Goal: Navigation & Orientation: Understand site structure

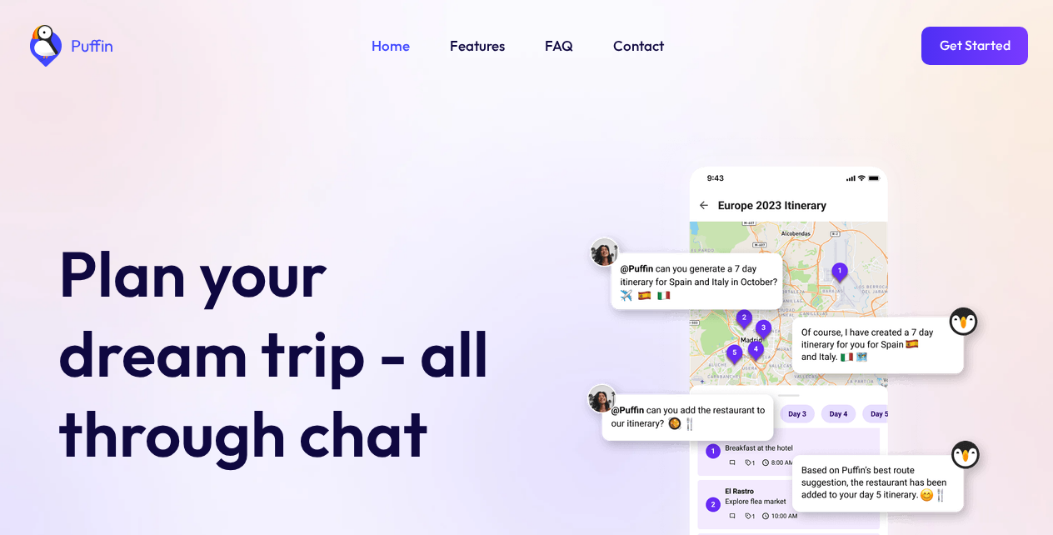
click at [475, 43] on link "Features" at bounding box center [477, 46] width 55 height 22
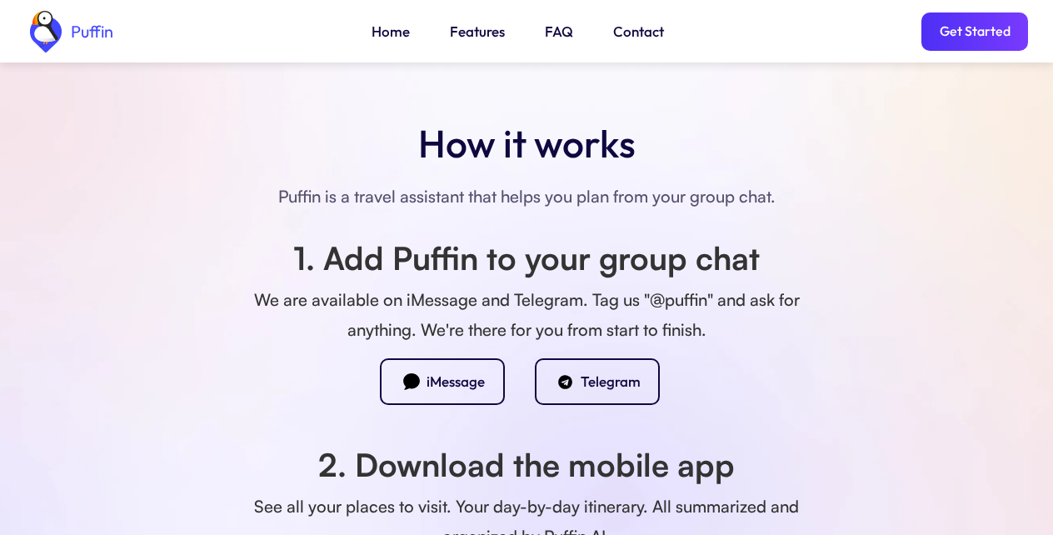
scroll to position [1506, 0]
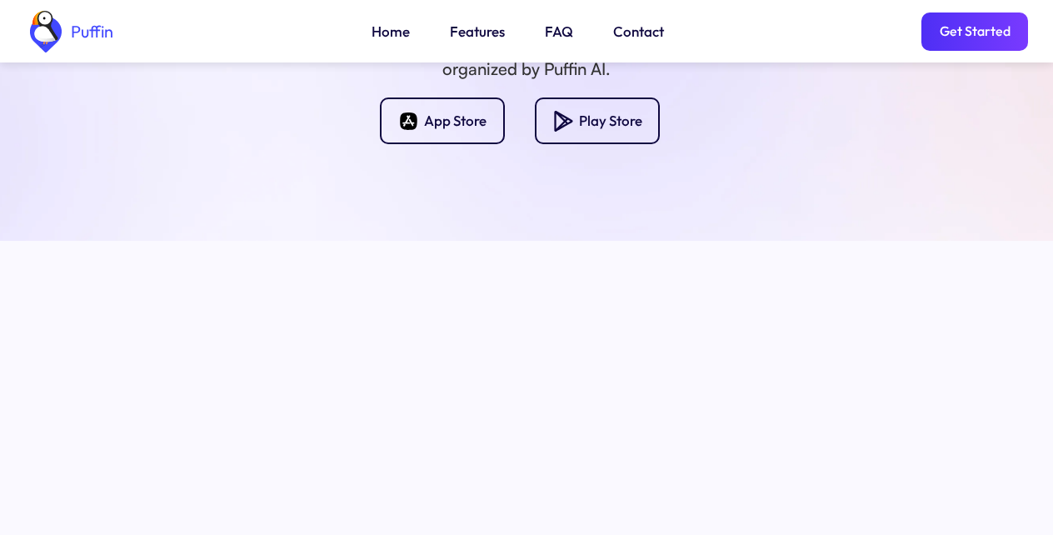
click at [973, 38] on link "Get Started" at bounding box center [975, 32] width 107 height 38
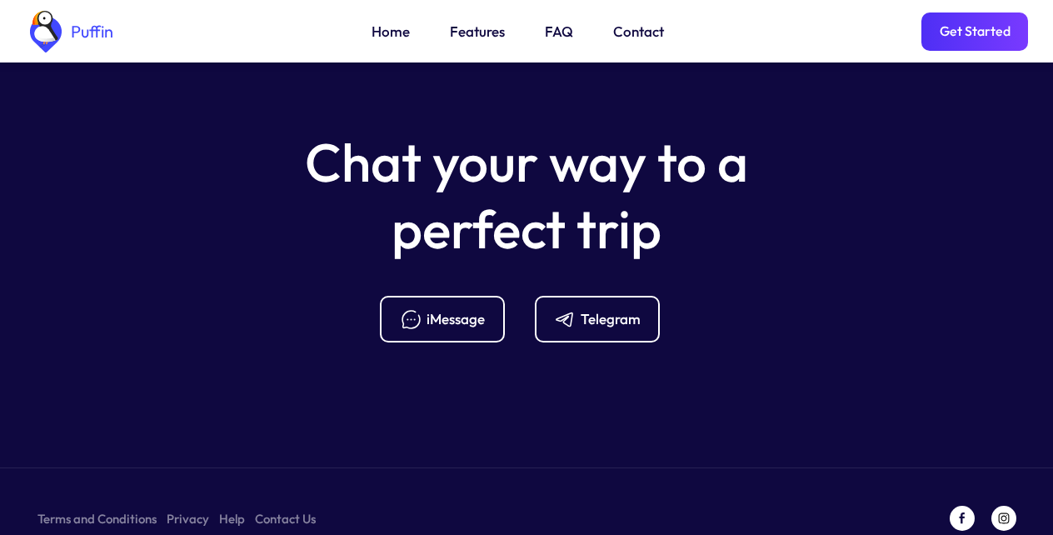
scroll to position [6618, 0]
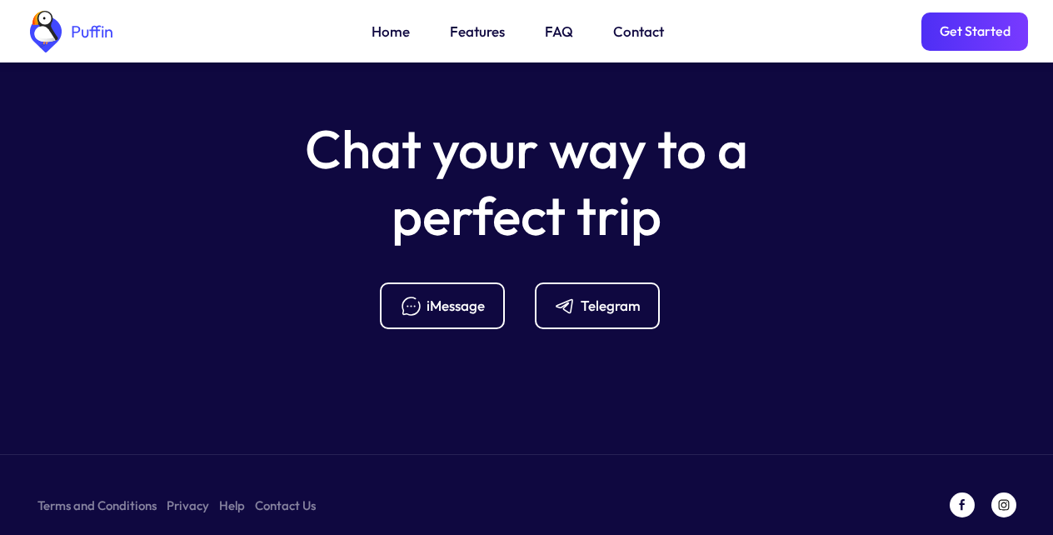
click at [555, 35] on link "FAQ" at bounding box center [559, 32] width 28 height 22
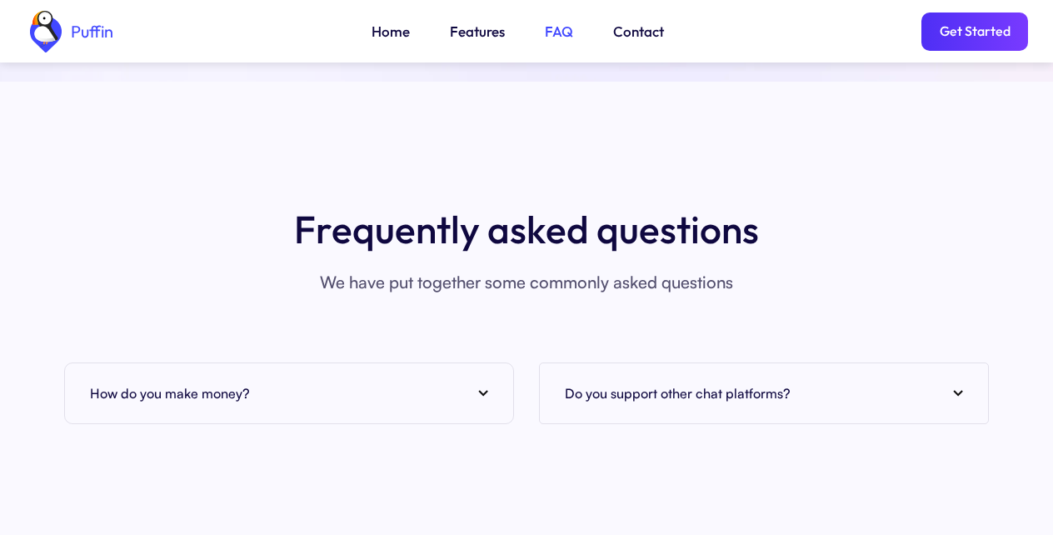
scroll to position [6078, 0]
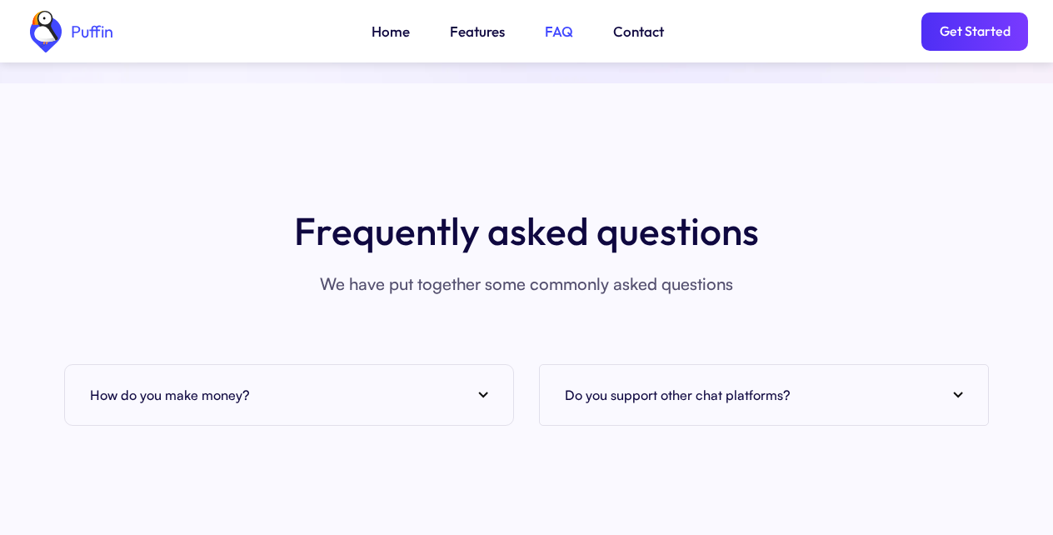
click at [482, 392] on img at bounding box center [483, 395] width 10 height 7
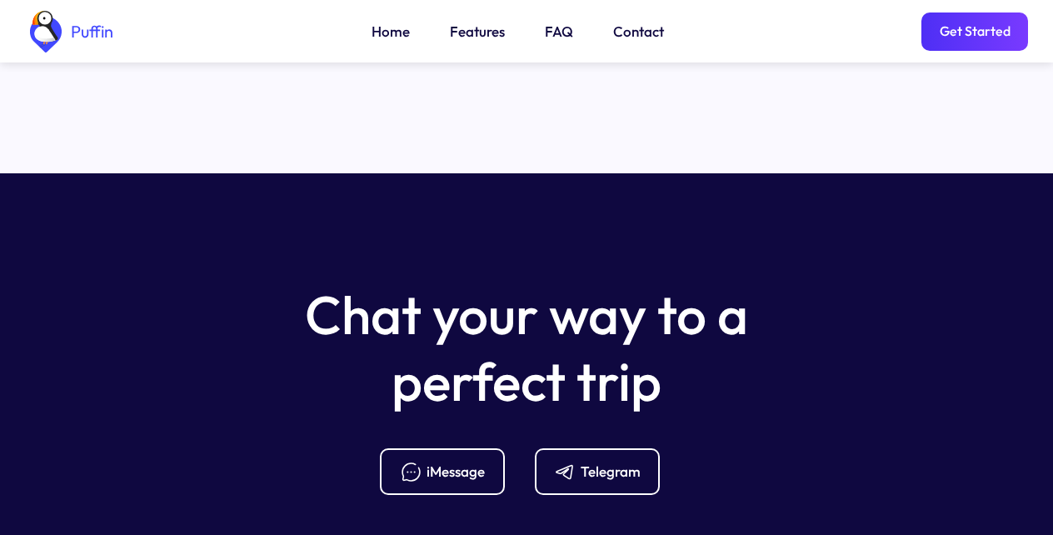
scroll to position [6547, 0]
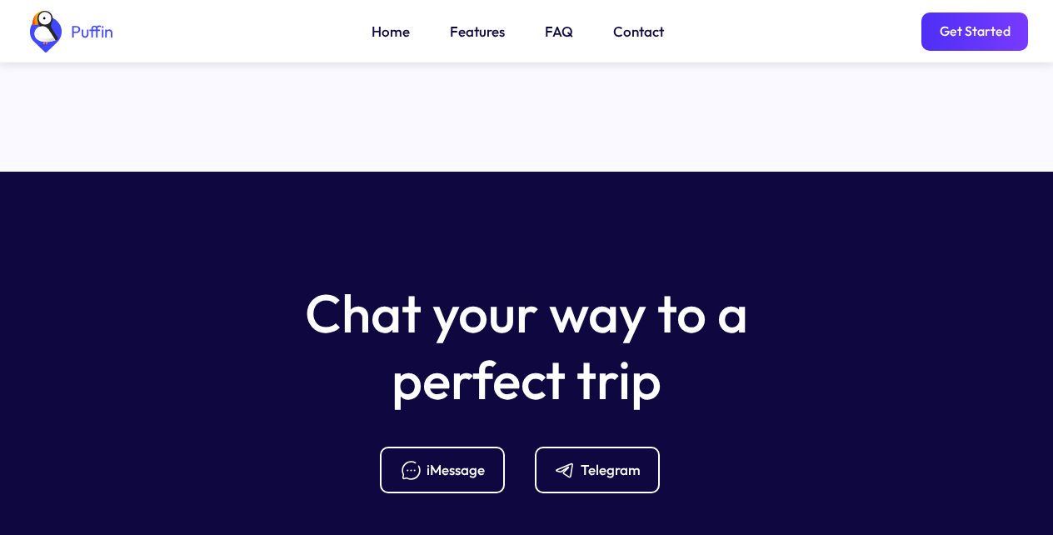
click at [973, 35] on link "Get Started" at bounding box center [975, 32] width 107 height 38
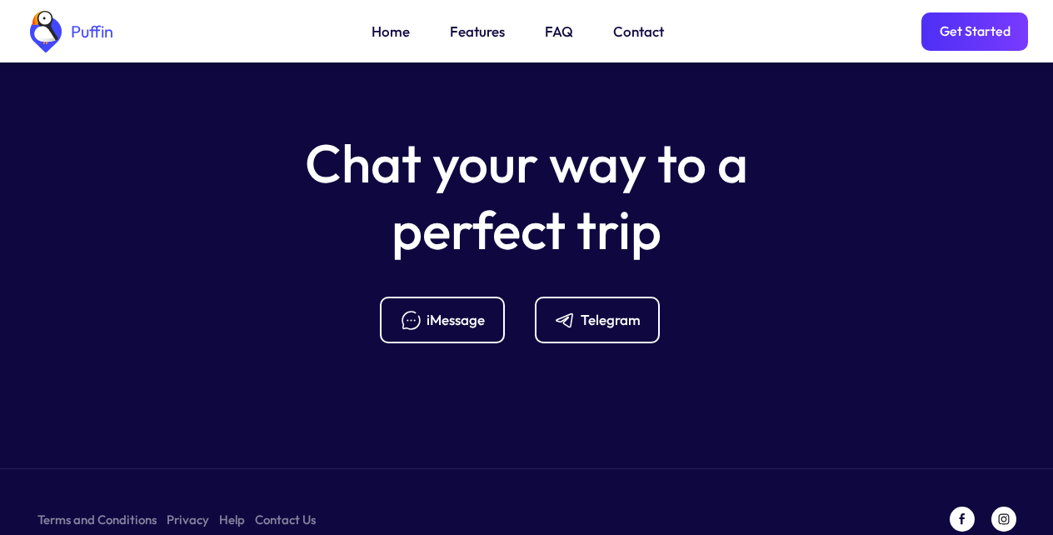
scroll to position [6698, 0]
click at [635, 35] on link "Contact" at bounding box center [638, 32] width 51 height 22
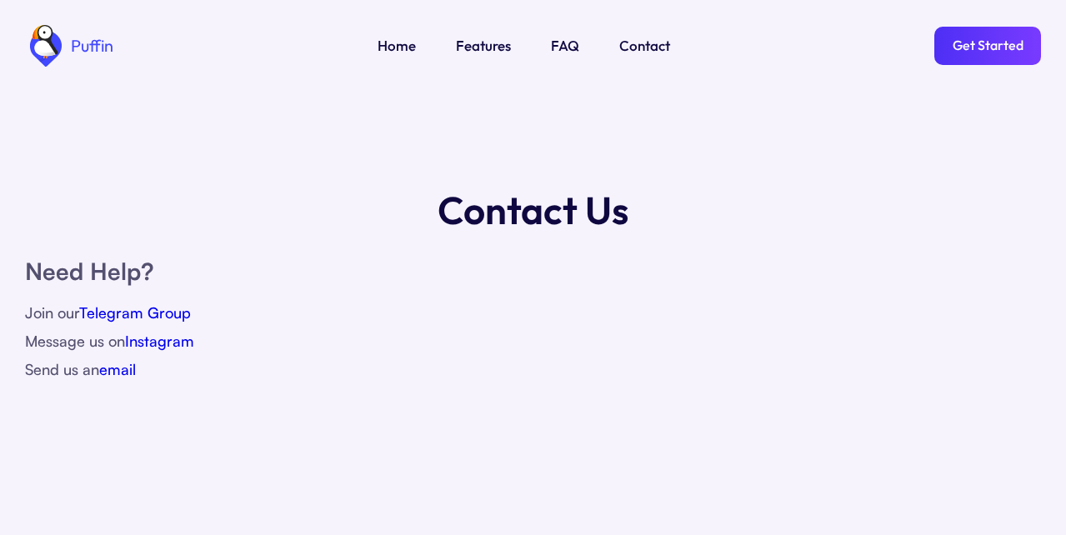
click at [395, 43] on link "Home" at bounding box center [397, 46] width 38 height 22
